Goal: Task Accomplishment & Management: Complete application form

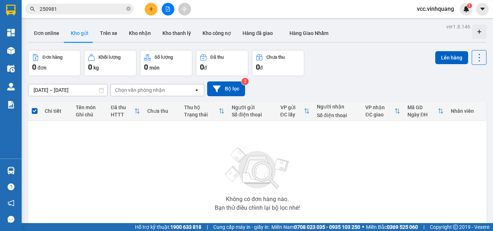
scroll to position [43, 0]
click at [151, 9] on icon "plus" at bounding box center [151, 9] width 0 height 4
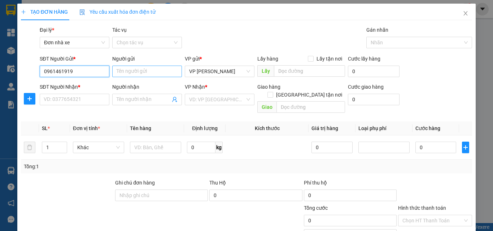
type input "0961461919"
click at [137, 72] on input "Người gửi" at bounding box center [147, 72] width 70 height 12
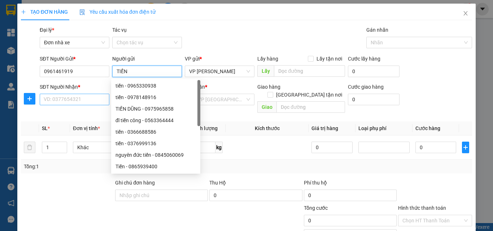
type input "TIẾN"
click at [78, 99] on input "SĐT Người Nhận *" at bounding box center [75, 100] width 70 height 12
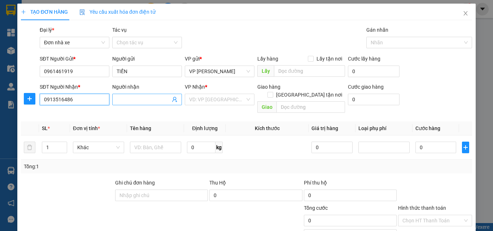
type input "0913516486"
click at [140, 99] on input "Người nhận" at bounding box center [144, 100] width 54 height 8
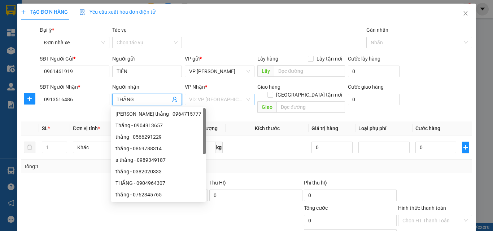
type input "THẮNG"
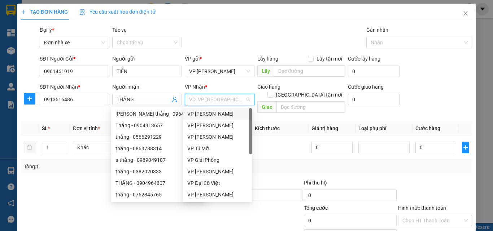
click at [211, 100] on input "search" at bounding box center [217, 99] width 56 height 11
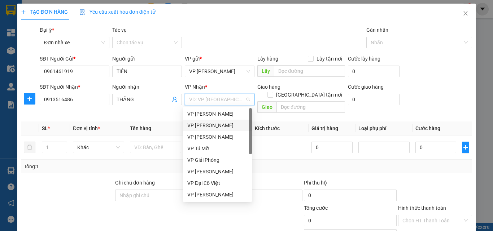
click at [217, 123] on div "VP [PERSON_NAME]" at bounding box center [217, 126] width 60 height 8
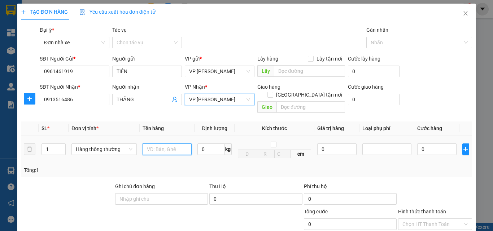
click at [174, 144] on input "text" at bounding box center [167, 150] width 49 height 12
type input "HỘP NHỎ LK"
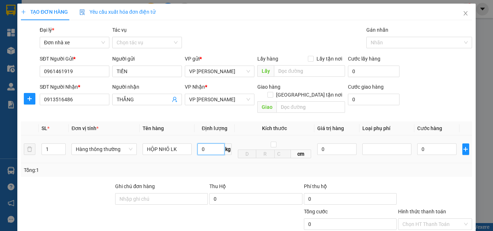
click at [210, 144] on input "0" at bounding box center [210, 150] width 27 height 12
type input "0.5"
type input "30.000"
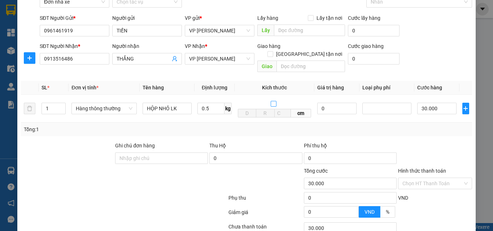
scroll to position [91, 0]
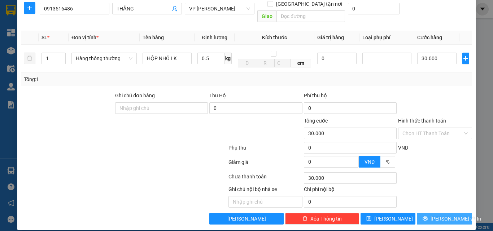
click at [441, 215] on span "[PERSON_NAME] và In" at bounding box center [456, 219] width 51 height 8
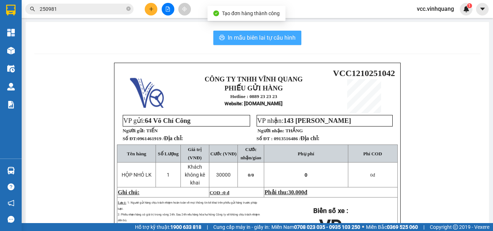
click at [266, 35] on span "In mẫu biên lai tự cấu hình" at bounding box center [262, 37] width 68 height 9
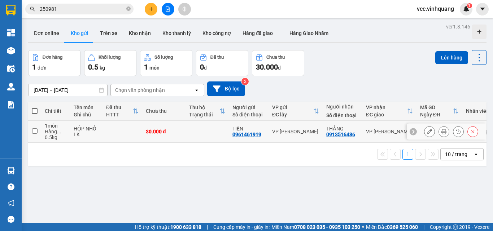
click at [35, 131] on input "checkbox" at bounding box center [34, 130] width 5 height 5
checkbox input "true"
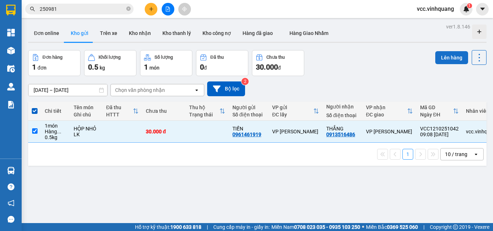
click at [443, 57] on button "Lên hàng" at bounding box center [451, 57] width 33 height 13
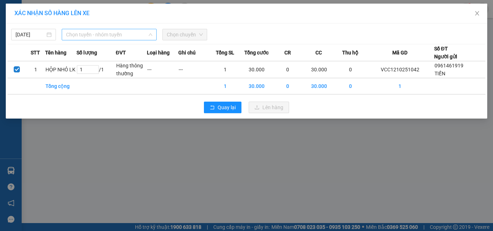
click at [118, 33] on span "Chọn tuyến - nhóm tuyến" at bounding box center [109, 34] width 86 height 11
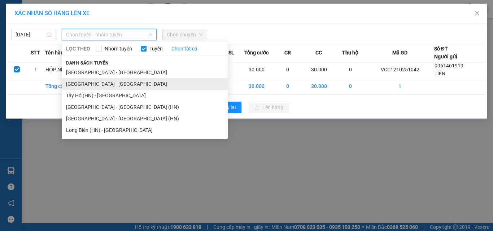
click at [128, 87] on li "[GEOGRAPHIC_DATA] - [GEOGRAPHIC_DATA]" at bounding box center [145, 84] width 166 height 12
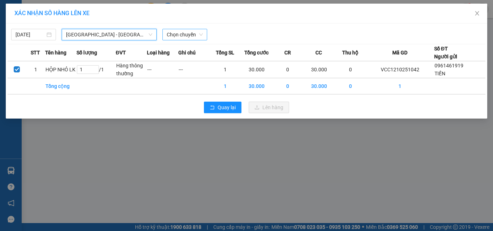
click at [189, 35] on span "Chọn chuyến" at bounding box center [185, 34] width 36 height 11
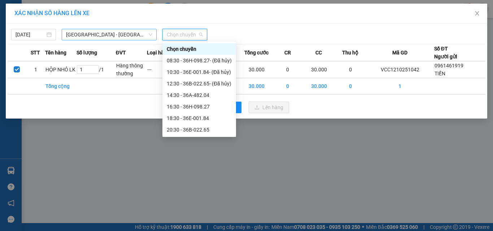
click at [117, 35] on span "[GEOGRAPHIC_DATA] - [GEOGRAPHIC_DATA]" at bounding box center [109, 34] width 86 height 11
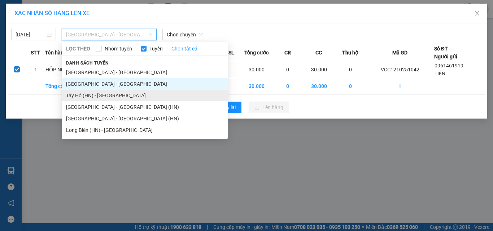
click at [104, 96] on li "Tây Hồ (HN) - [GEOGRAPHIC_DATA]" at bounding box center [145, 96] width 166 height 12
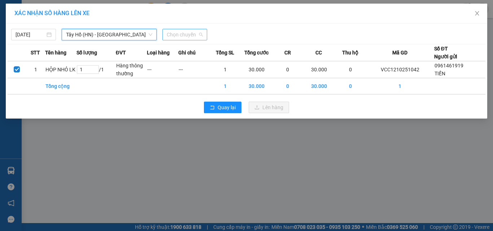
click at [189, 34] on span "Chọn chuyến" at bounding box center [185, 34] width 36 height 11
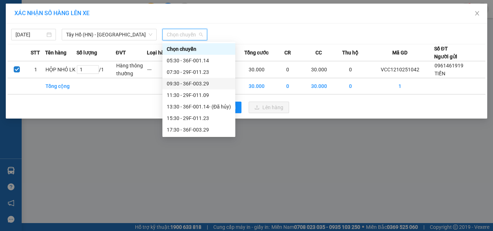
click at [205, 85] on div "09:30 - 36F-003.29" at bounding box center [199, 84] width 64 height 8
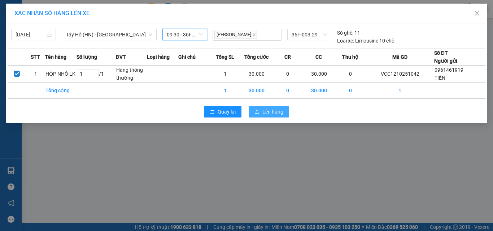
click at [269, 112] on span "Lên hàng" at bounding box center [272, 112] width 21 height 8
